Goal: Information Seeking & Learning: Understand process/instructions

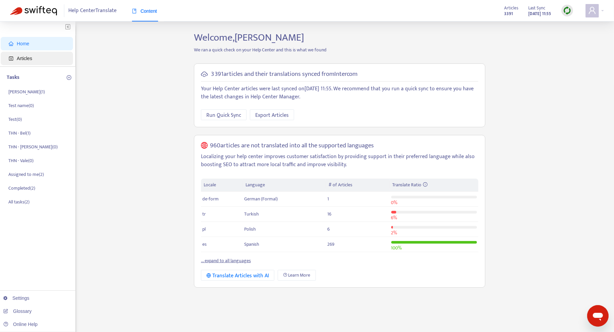
click at [41, 62] on span "Articles" at bounding box center [38, 58] width 59 height 13
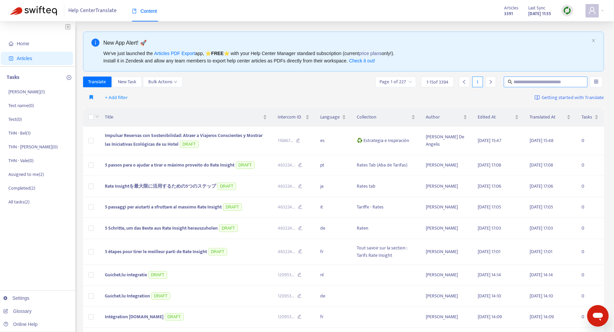
click at [544, 84] on input "text" at bounding box center [546, 81] width 64 height 7
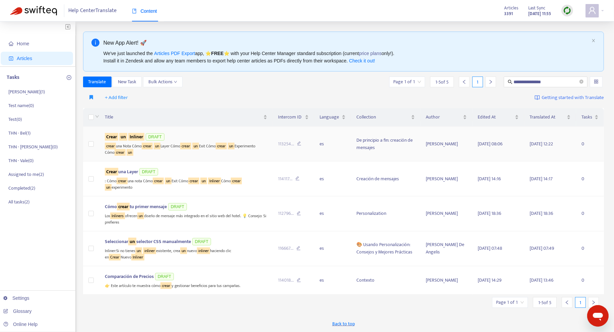
click at [221, 157] on td "Crear un Inliner DRAFT crear una Nota Cómo crear un Layer Cómo crear un Exit Có…" at bounding box center [186, 143] width 173 height 35
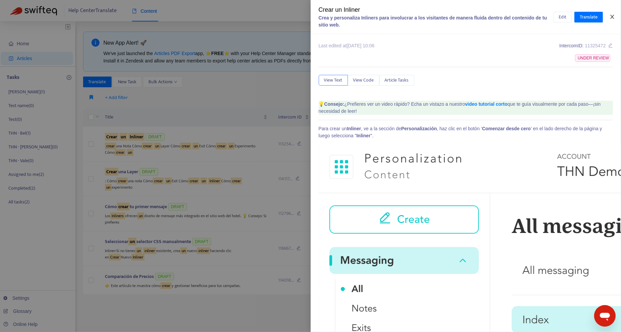
click at [614, 18] on icon "close" at bounding box center [612, 16] width 5 height 5
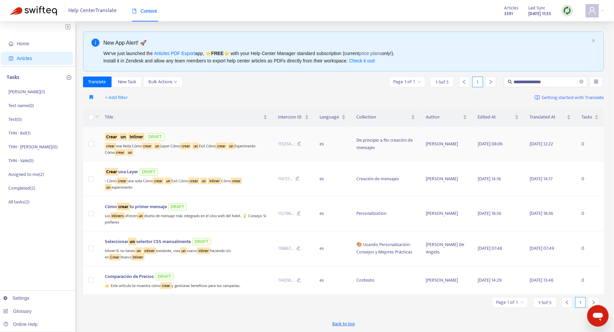
click at [231, 151] on div "crear una Nota Cómo crear un Layer Cómo crear un Exit Cómo crear un Experimento…" at bounding box center [186, 149] width 163 height 14
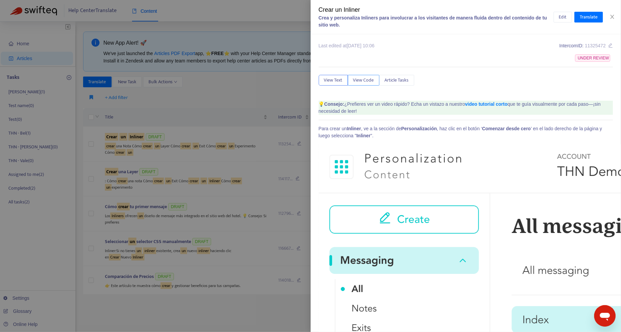
click at [368, 81] on span "View Code" at bounding box center [363, 79] width 21 height 7
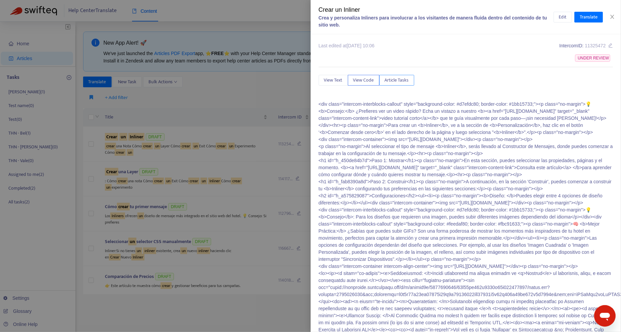
click at [397, 81] on span "Article Tasks" at bounding box center [397, 79] width 24 height 7
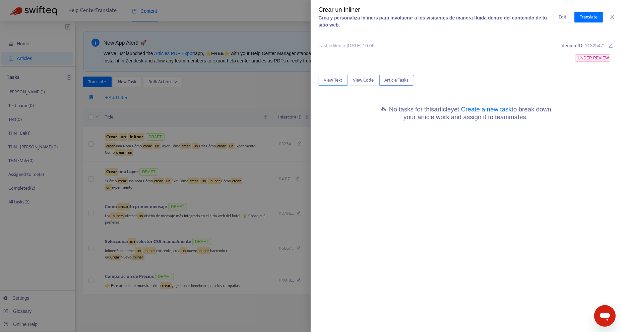
click at [340, 82] on span "View Text" at bounding box center [333, 79] width 18 height 7
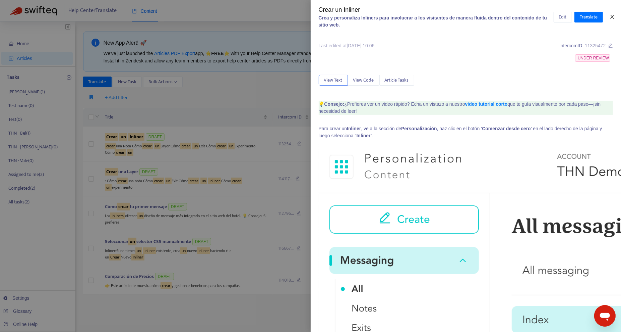
click at [611, 14] on icon "close" at bounding box center [612, 16] width 5 height 5
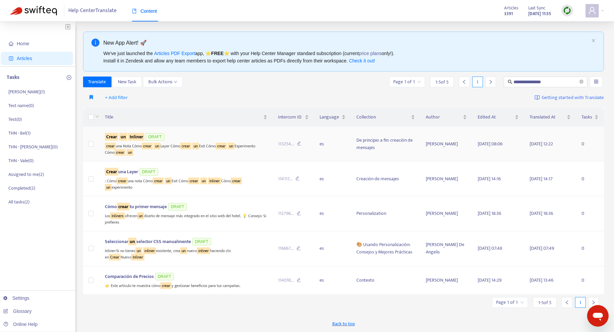
click at [263, 149] on div "crear una Nota Cómo crear un Layer Cómo crear un Exit Cómo crear un Experimento…" at bounding box center [186, 149] width 163 height 14
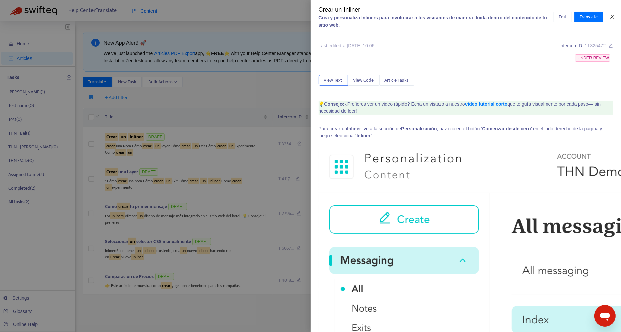
click at [614, 19] on icon "close" at bounding box center [612, 16] width 5 height 5
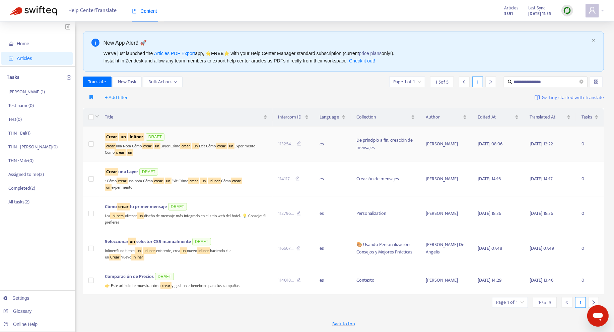
click at [178, 152] on div "crear una Nota Cómo crear un Layer Cómo crear un Exit Cómo crear un Experimento…" at bounding box center [186, 149] width 163 height 14
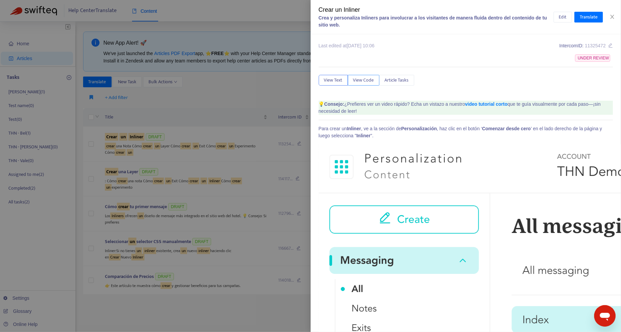
click at [367, 84] on button "View Code" at bounding box center [364, 80] width 32 height 11
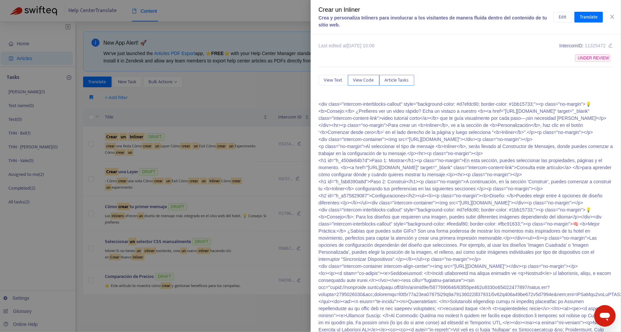
click at [391, 79] on span "Article Tasks" at bounding box center [397, 79] width 24 height 7
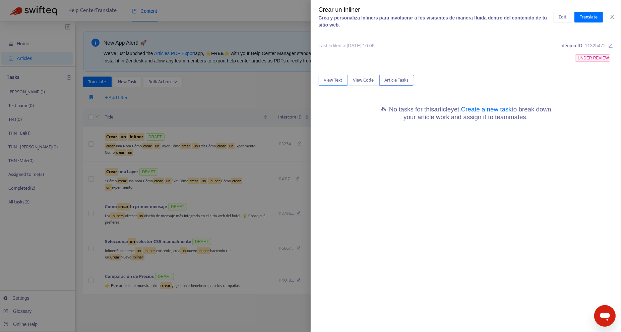
click at [337, 77] on span "View Text" at bounding box center [333, 79] width 18 height 7
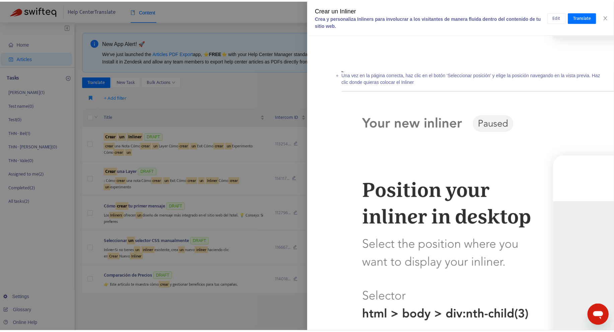
scroll to position [3434, 0]
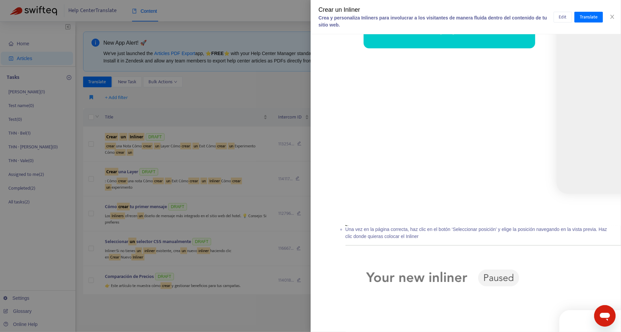
click at [343, 6] on div "Crear un Inliner" at bounding box center [436, 9] width 235 height 9
copy div "Crear un Inliner"
click at [22, 56] on div at bounding box center [310, 166] width 621 height 332
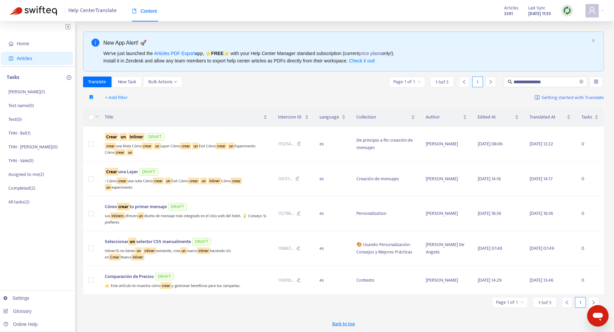
click at [33, 56] on span "Articles" at bounding box center [38, 58] width 59 height 13
click at [43, 58] on span "Articles" at bounding box center [38, 58] width 59 height 13
click at [546, 77] on span "**********" at bounding box center [546, 81] width 84 height 11
click at [546, 83] on input "**********" at bounding box center [546, 81] width 64 height 7
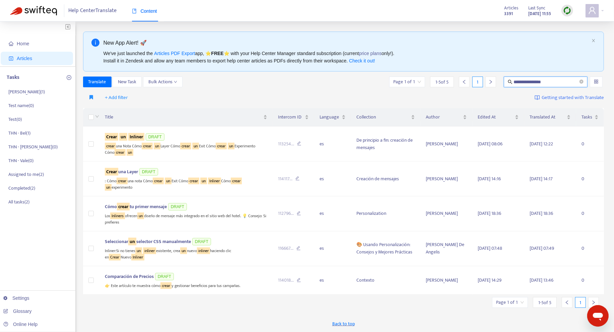
click at [546, 83] on input "**********" at bounding box center [546, 81] width 64 height 7
paste input "*"
type input "**********"
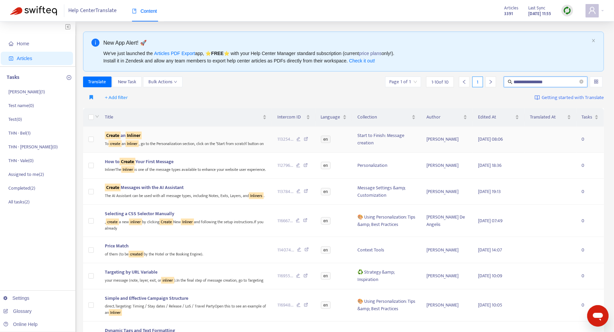
click at [213, 147] on div "To create an Inliner , go to the Personalization section, click on the ‘Start f…" at bounding box center [186, 143] width 162 height 8
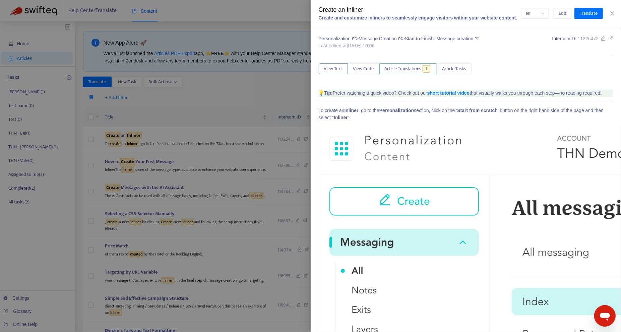
click at [420, 67] on span "Article Translations" at bounding box center [403, 68] width 37 height 7
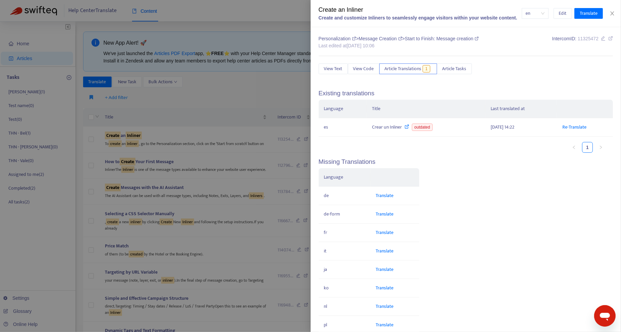
click at [205, 139] on div at bounding box center [310, 166] width 621 height 332
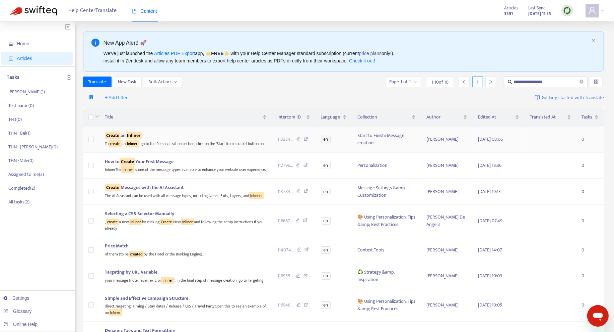
click at [208, 144] on div "To create an Inliner , go to the Personalization section, click on the ‘Start f…" at bounding box center [186, 143] width 162 height 8
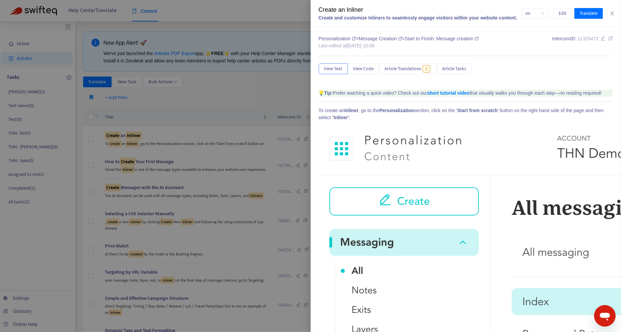
click at [217, 142] on div at bounding box center [310, 166] width 621 height 332
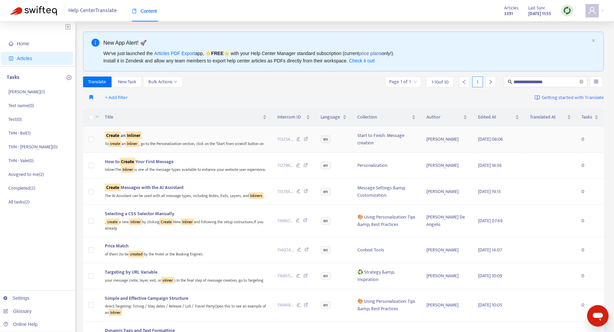
click at [213, 142] on div "To create an Inliner , go to the Personalization section, click on the ‘Start f…" at bounding box center [186, 143] width 162 height 8
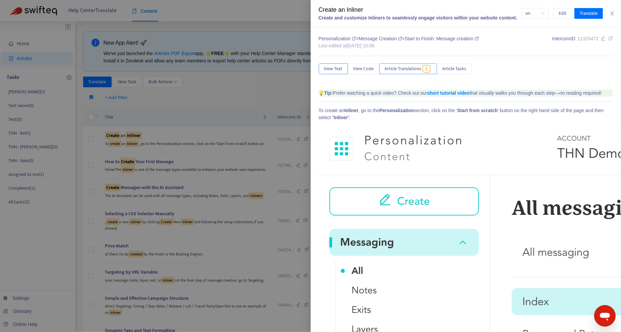
click at [409, 67] on span "Article Translations" at bounding box center [403, 68] width 37 height 7
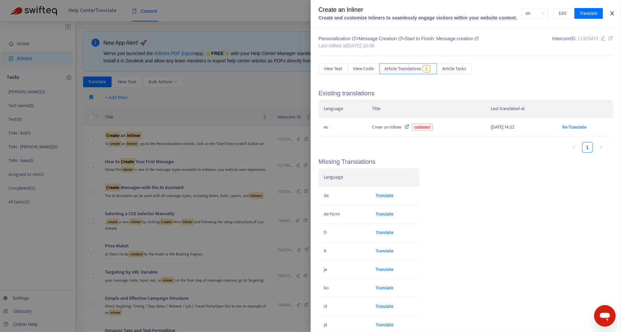
click at [611, 12] on icon "close" at bounding box center [612, 13] width 5 height 5
